Goal: Information Seeking & Learning: Learn about a topic

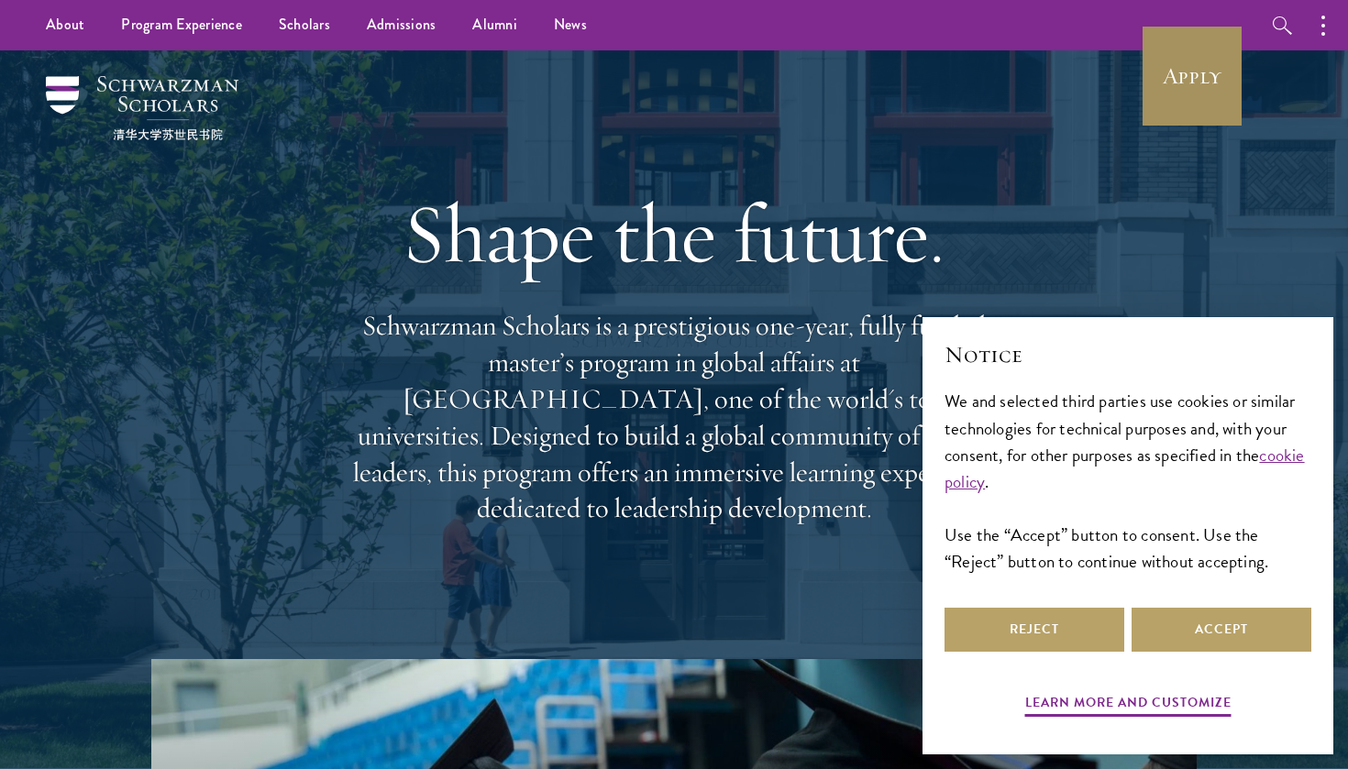
click at [1160, 80] on link "Apply" at bounding box center [1192, 76] width 103 height 103
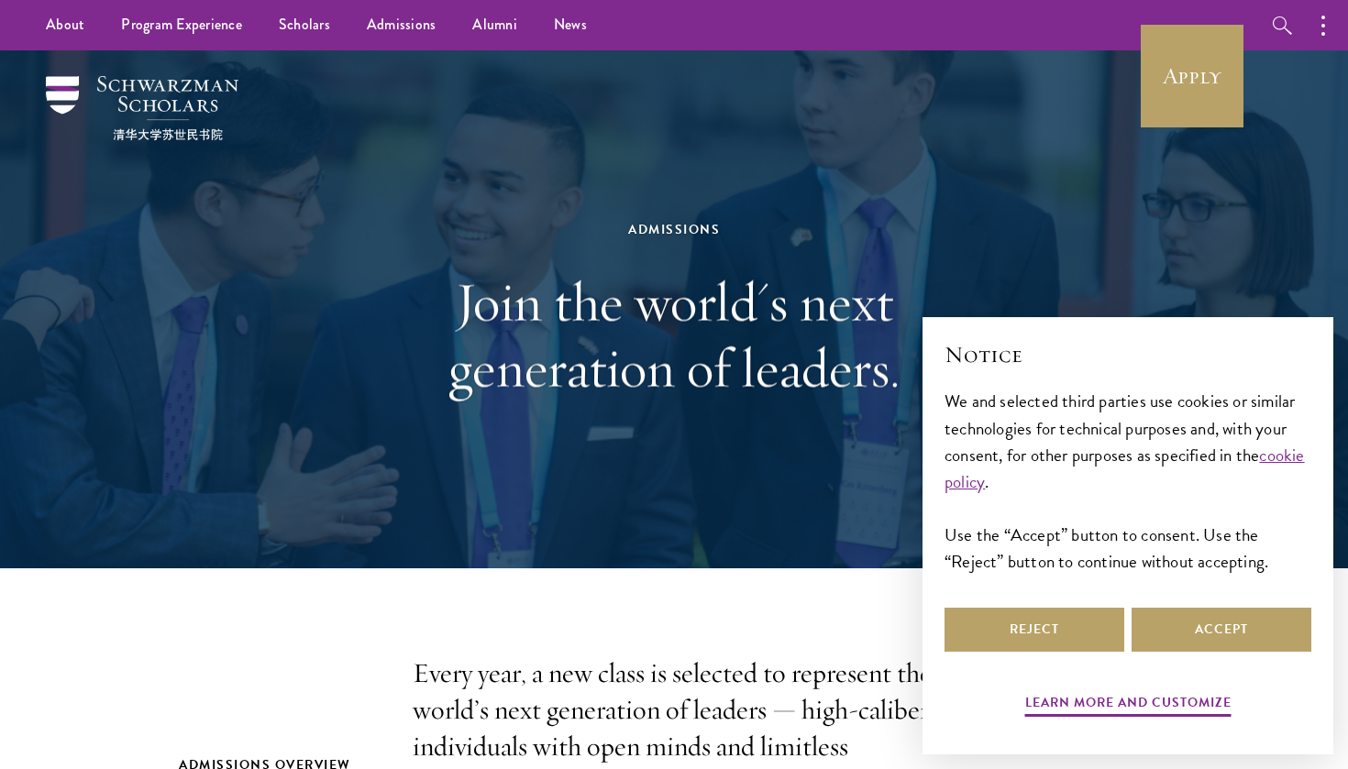
click at [176, 83] on img at bounding box center [142, 108] width 193 height 64
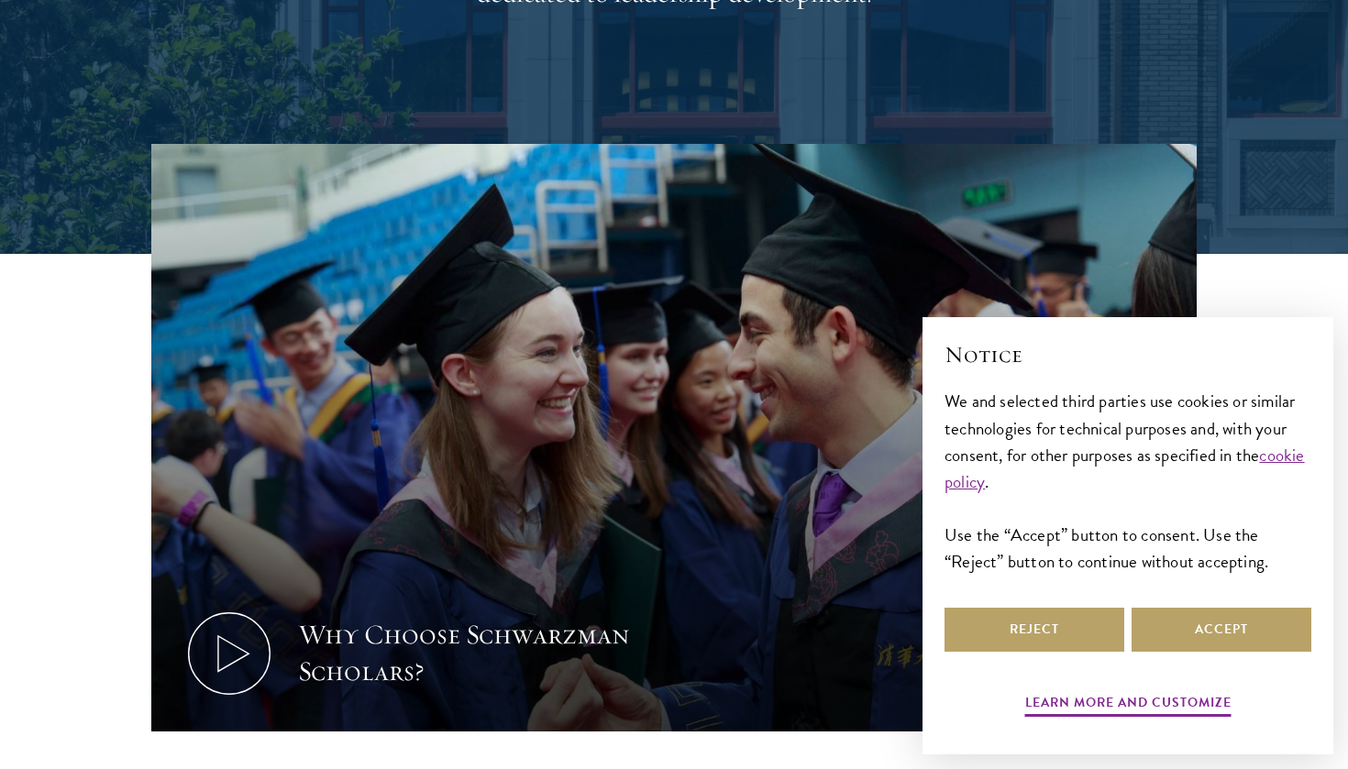
scroll to position [575, 0]
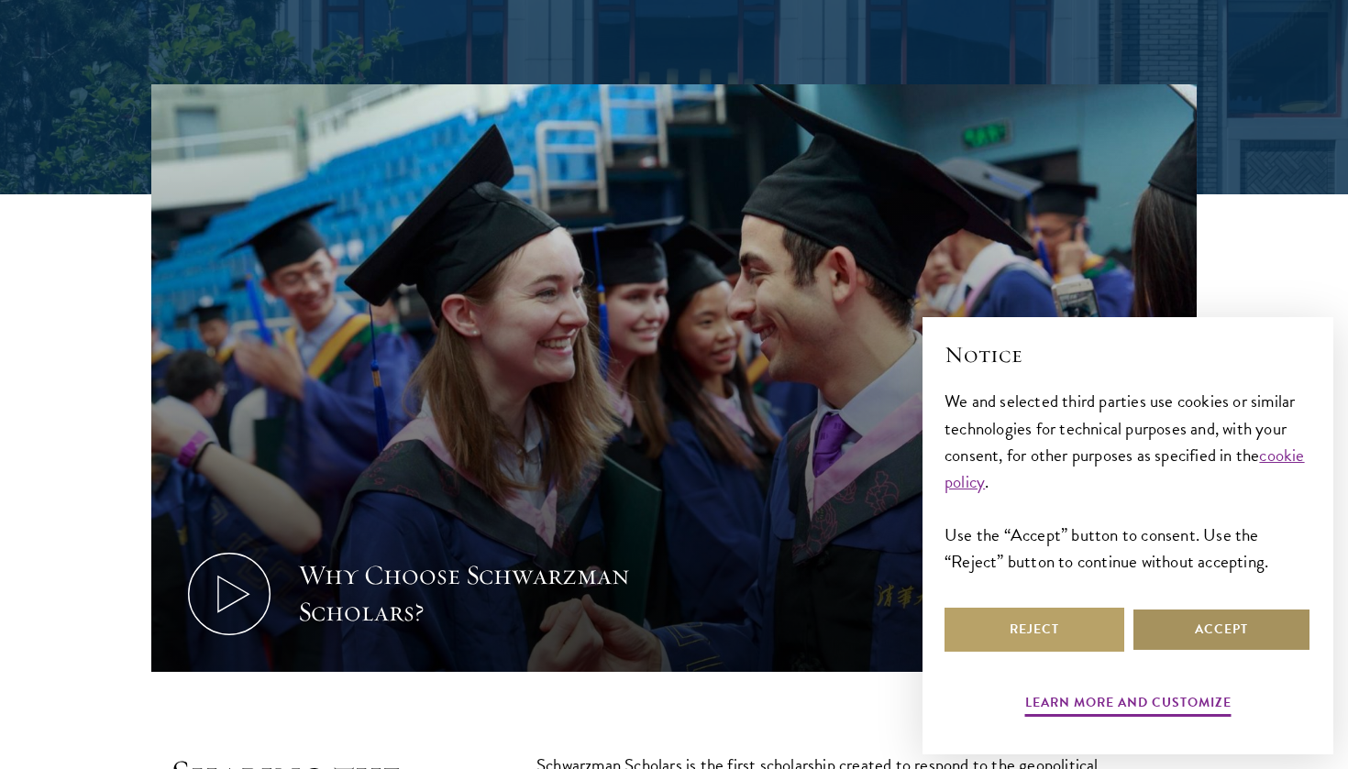
click at [1155, 637] on button "Accept" at bounding box center [1222, 630] width 180 height 44
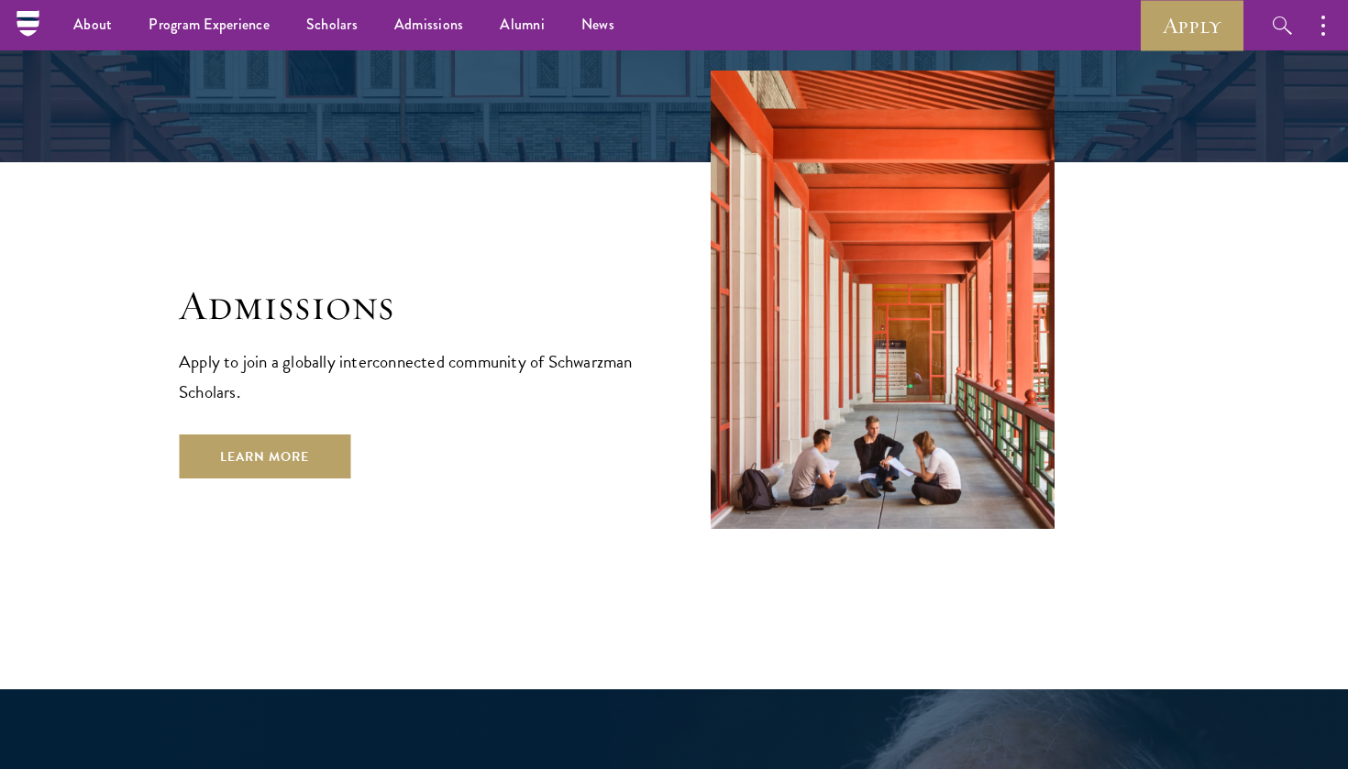
scroll to position [2990, 0]
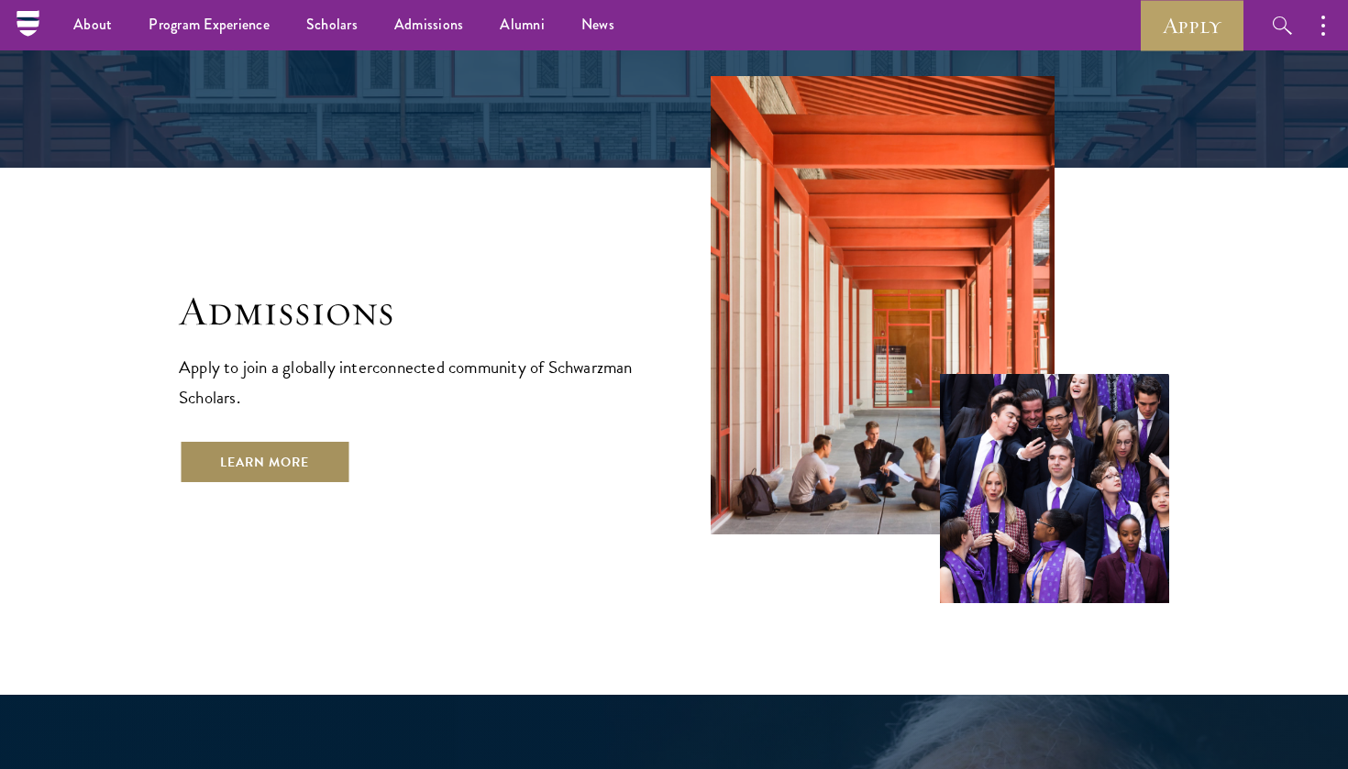
click at [238, 440] on link "Learn More" at bounding box center [264, 462] width 171 height 44
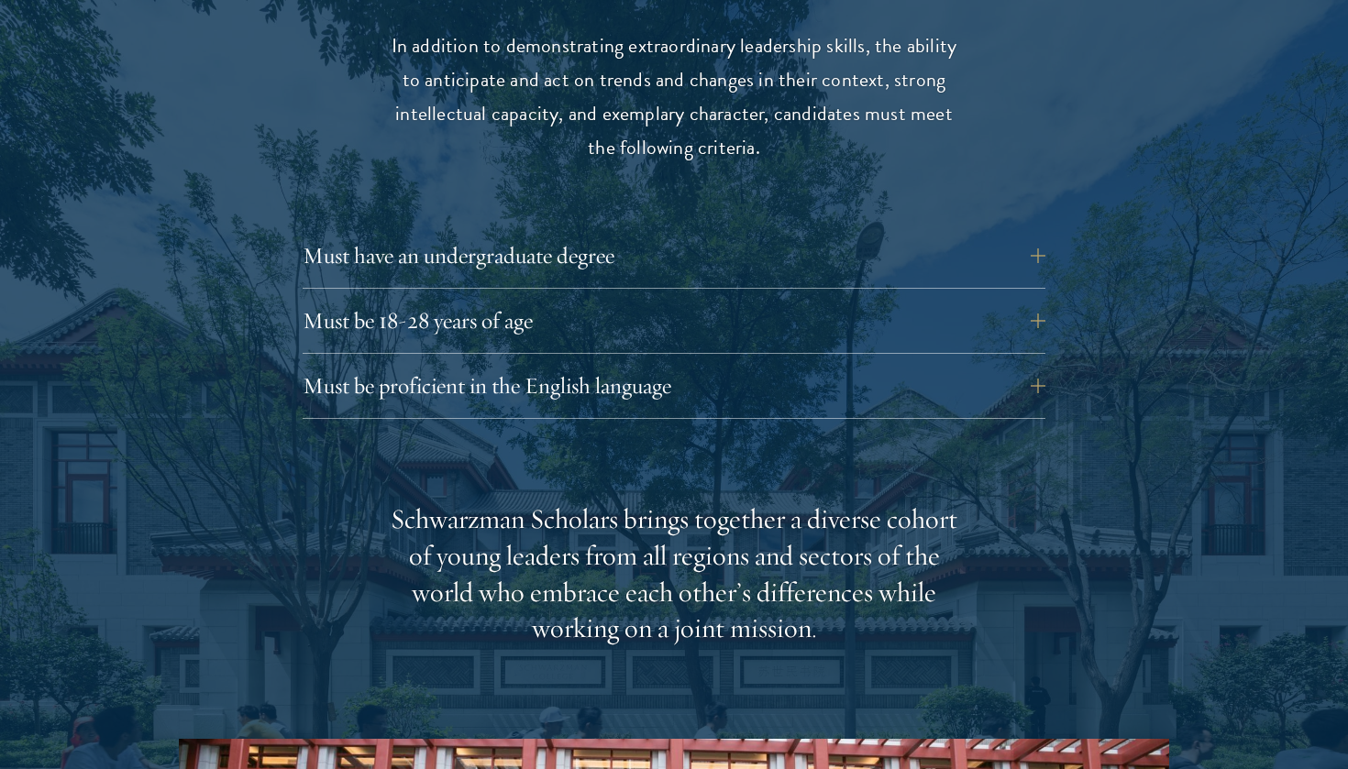
scroll to position [2529, 0]
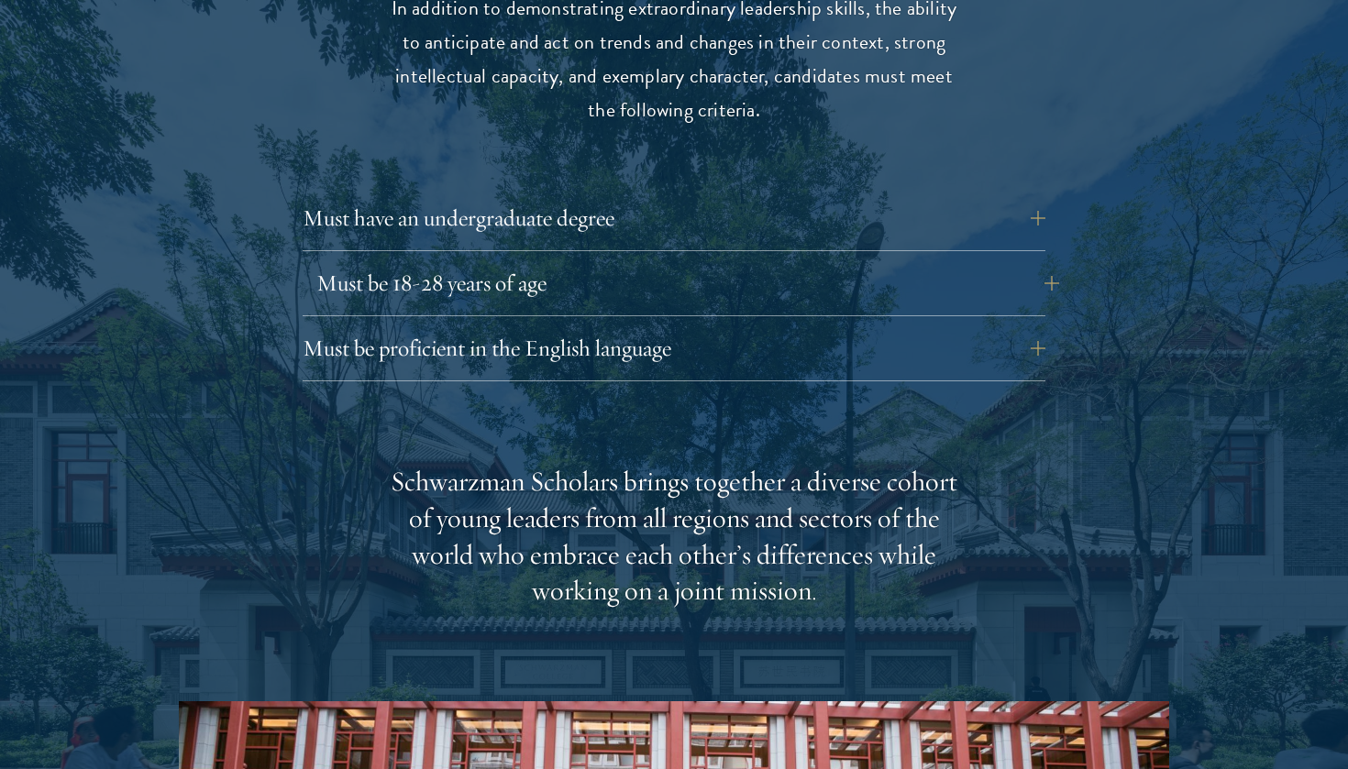
click at [338, 261] on button "Must be 18-28 years of age" at bounding box center [687, 283] width 743 height 44
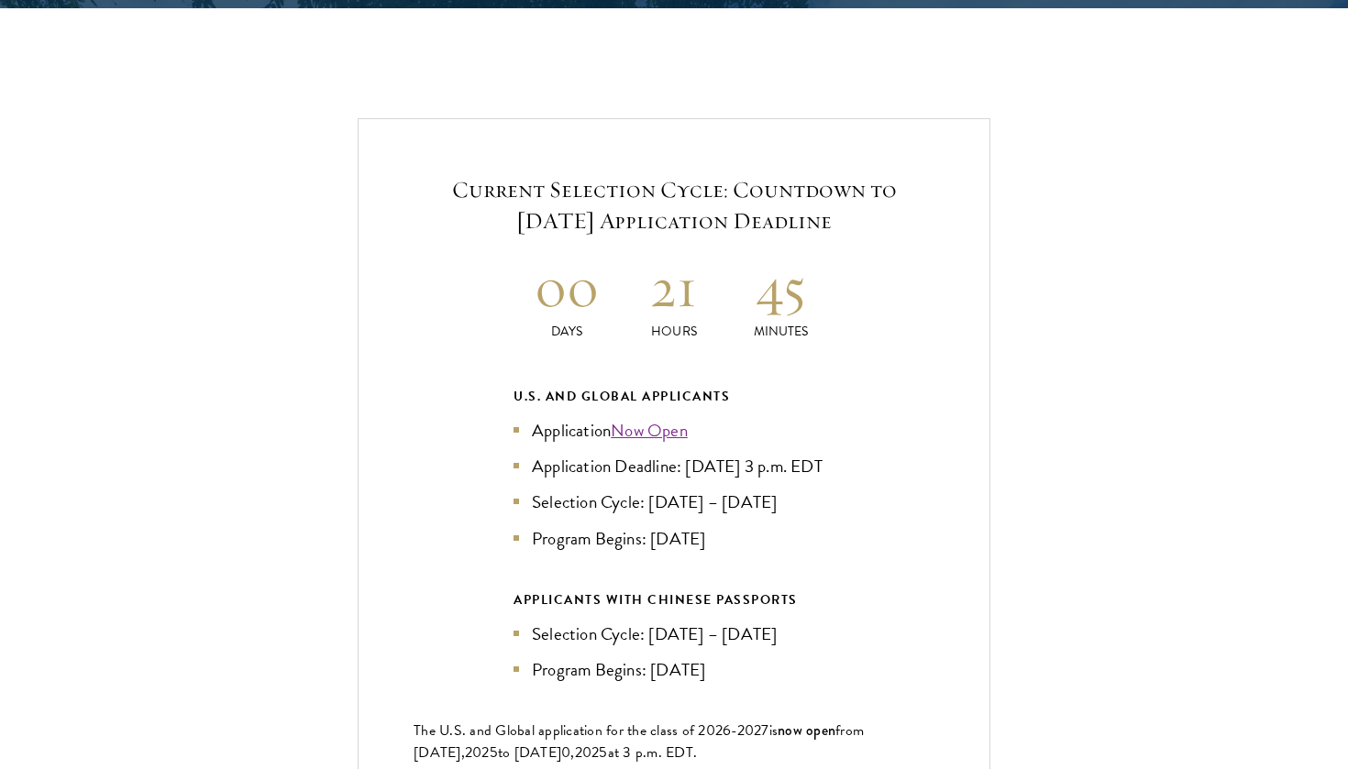
scroll to position [4009, 0]
